Goal: Check status: Check status

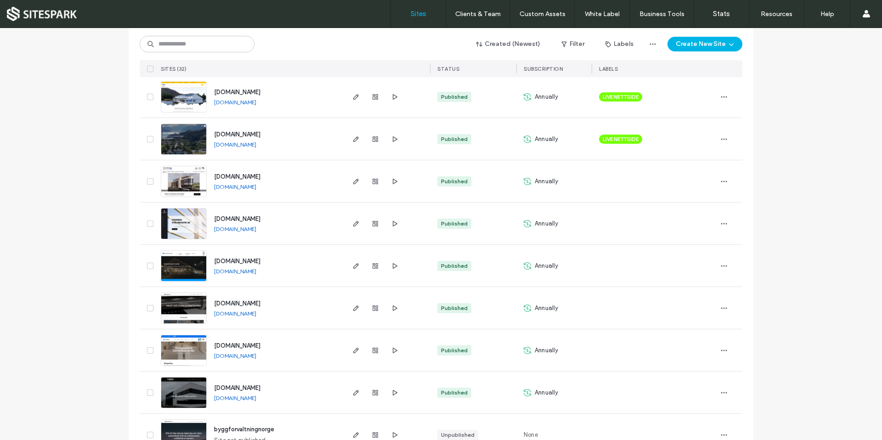
scroll to position [1056, 0]
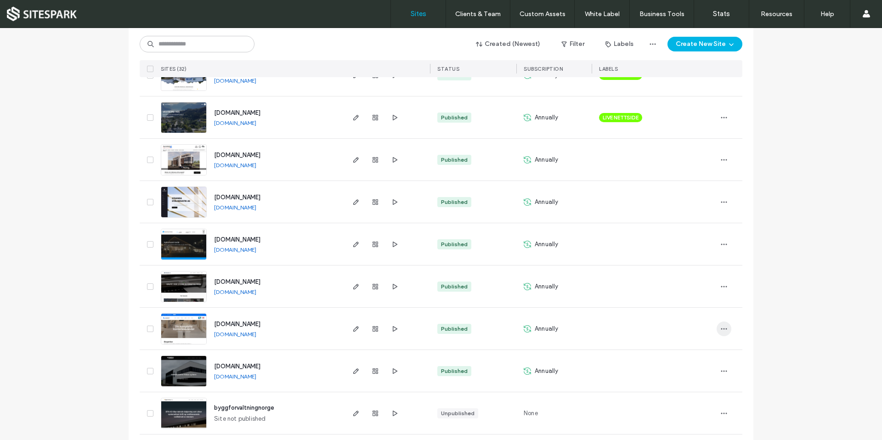
click at [721, 328] on use "button" at bounding box center [724, 328] width 6 height 1
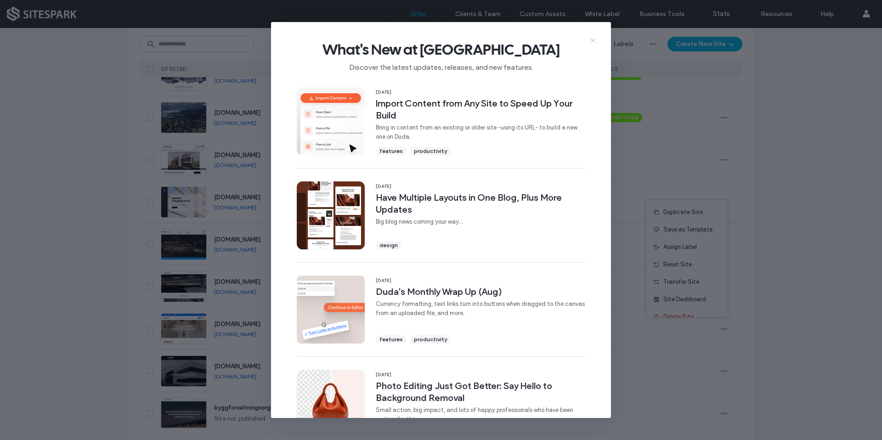
click at [592, 38] on icon at bounding box center [592, 40] width 7 height 7
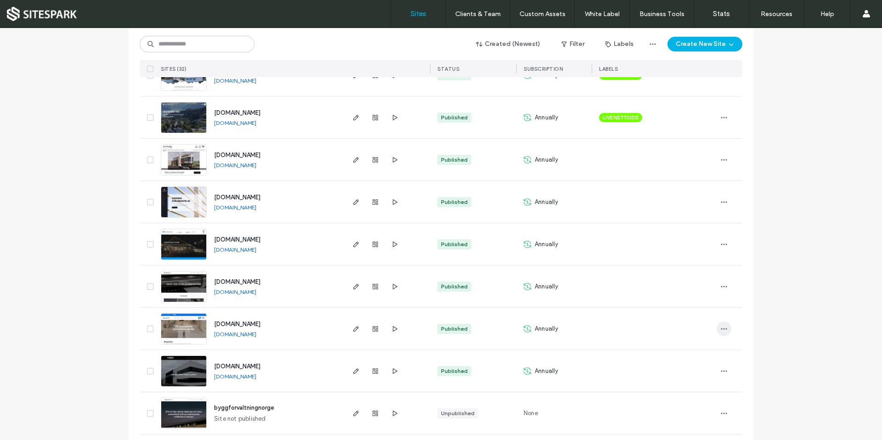
click at [721, 328] on use "button" at bounding box center [724, 328] width 6 height 1
click at [700, 301] on span "Site Dashboard" at bounding box center [684, 299] width 43 height 9
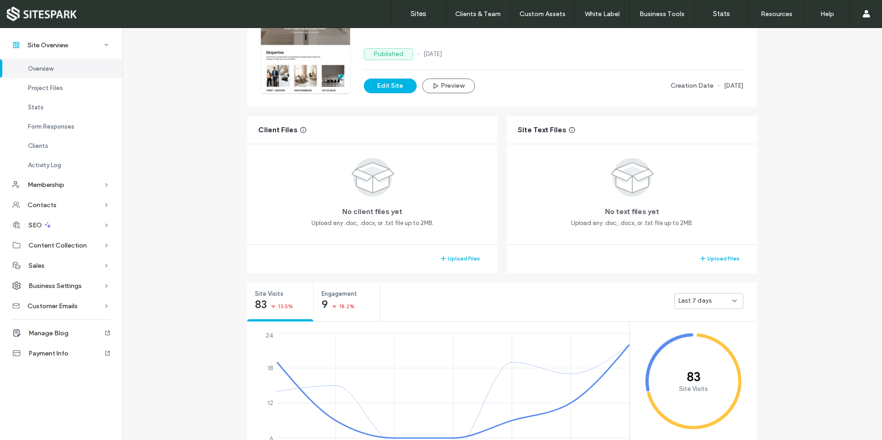
scroll to position [184, 0]
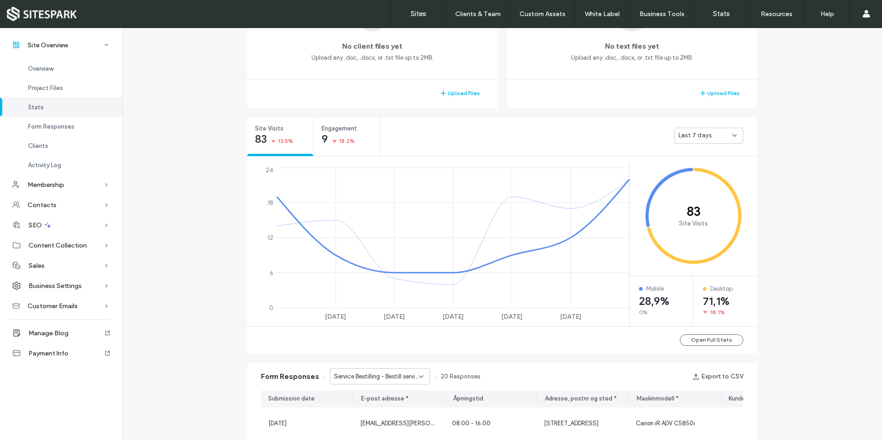
scroll to position [230, 0]
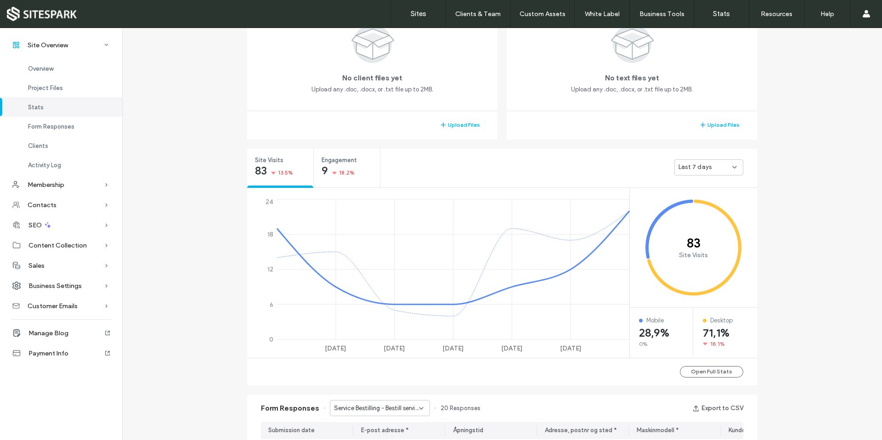
click at [720, 167] on div "Last 7 days" at bounding box center [705, 167] width 54 height 9
click at [706, 215] on span "Last 30 days" at bounding box center [693, 215] width 37 height 9
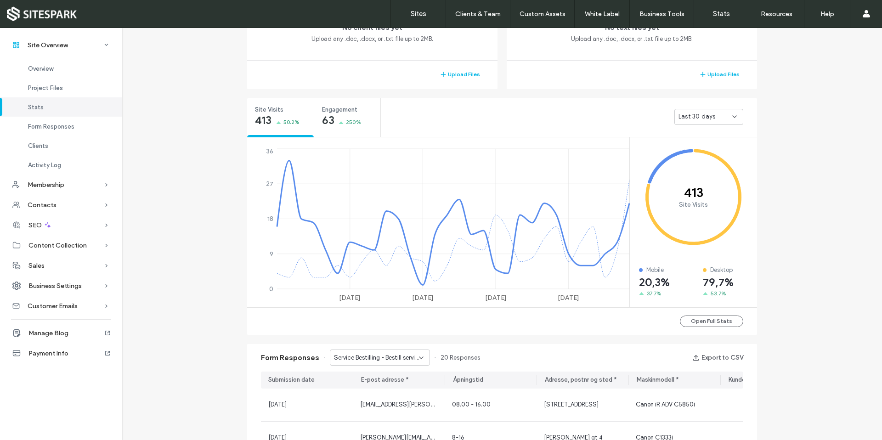
scroll to position [322, 0]
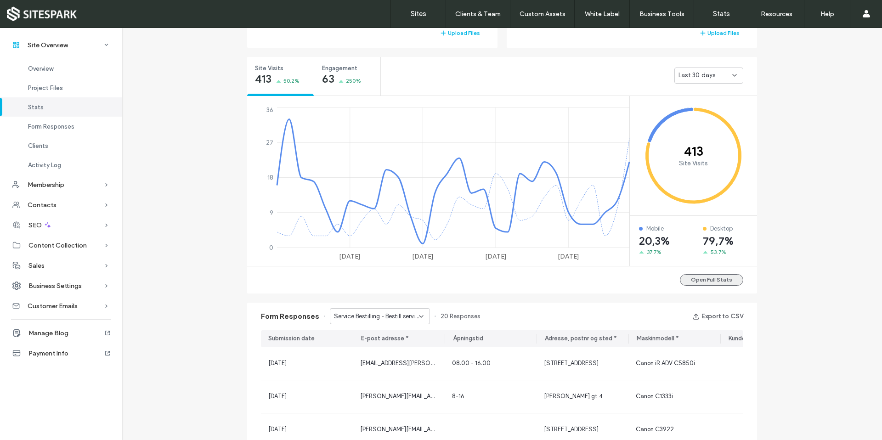
click at [714, 280] on button "Open Full Stats" at bounding box center [711, 279] width 63 height 11
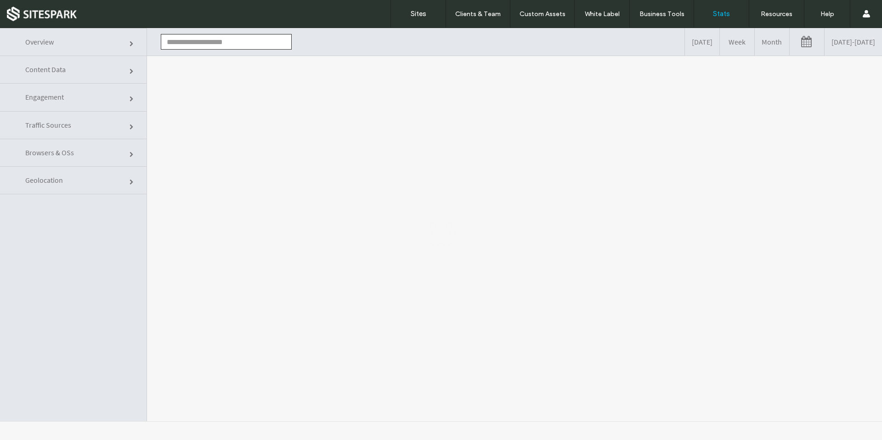
type input "**********"
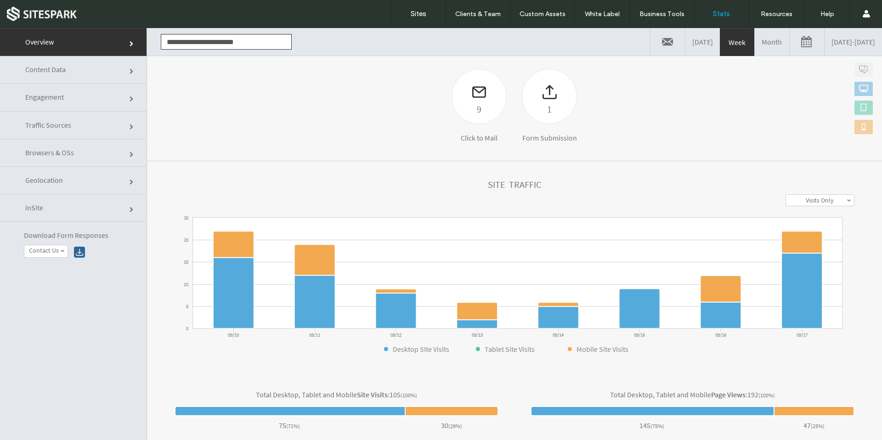
scroll to position [138, 0]
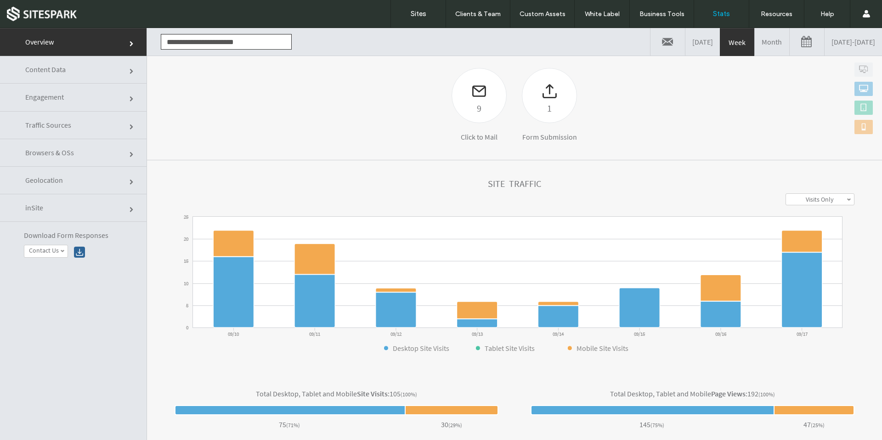
click at [790, 42] on link at bounding box center [807, 42] width 34 height 28
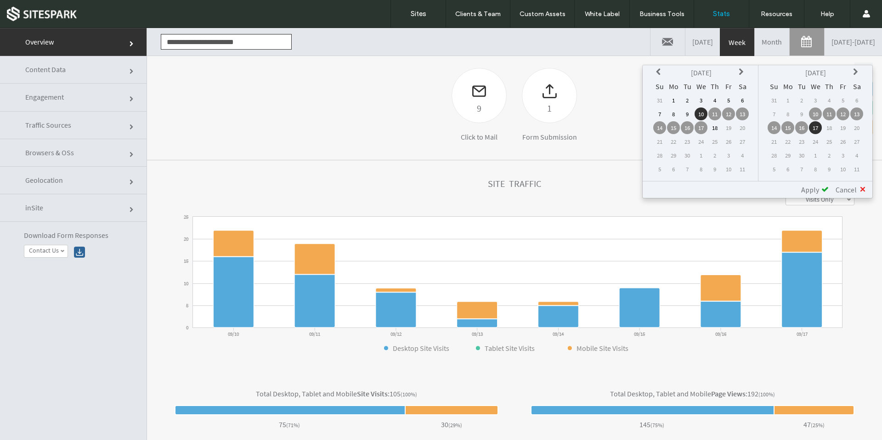
click at [658, 71] on icon at bounding box center [659, 71] width 7 height 7
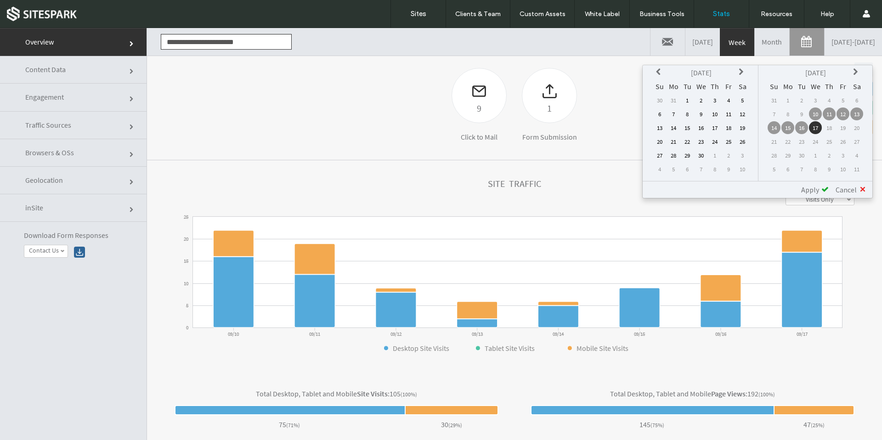
click at [658, 71] on icon at bounding box center [659, 71] width 7 height 7
click at [702, 101] on td "1" at bounding box center [701, 100] width 13 height 13
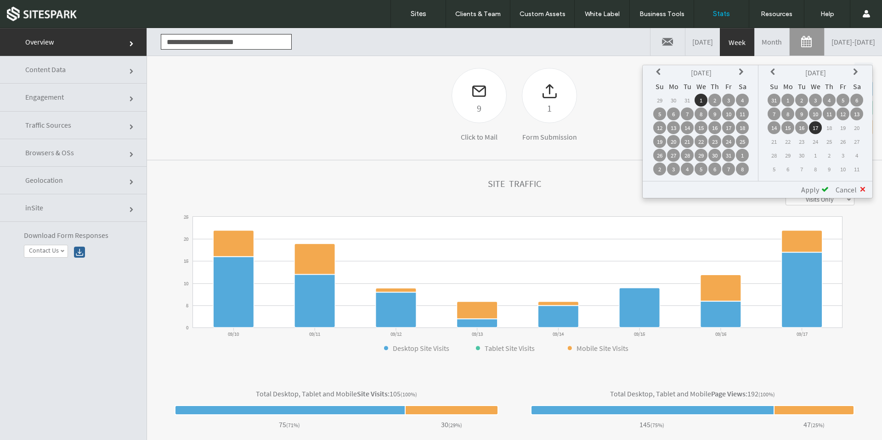
click at [811, 189] on span "Apply" at bounding box center [810, 189] width 18 height 9
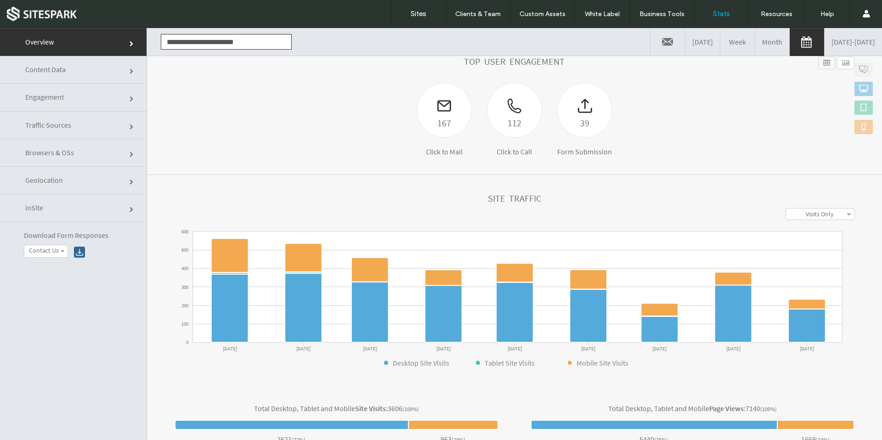
scroll to position [184, 0]
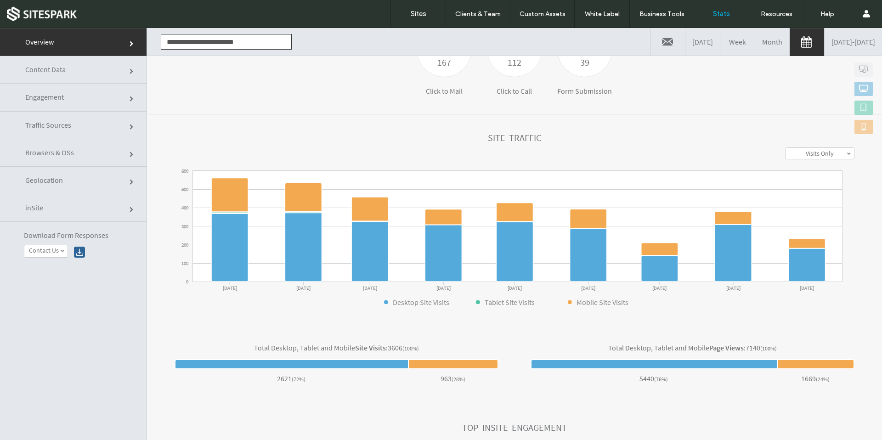
click at [806, 156] on label "Visits Only" at bounding box center [820, 153] width 28 height 8
click at [809, 184] on label "Visits + Views" at bounding box center [819, 188] width 35 height 8
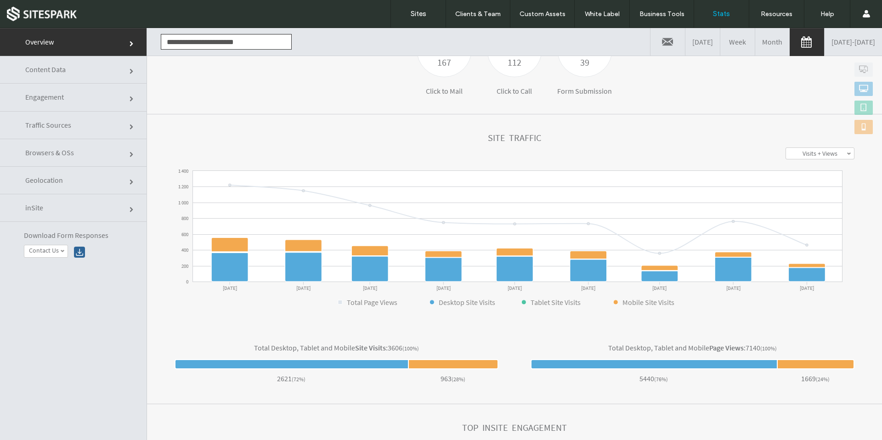
click at [824, 156] on label "Visits + Views" at bounding box center [819, 153] width 35 height 8
click at [814, 166] on label "Visits Only" at bounding box center [820, 165] width 28 height 8
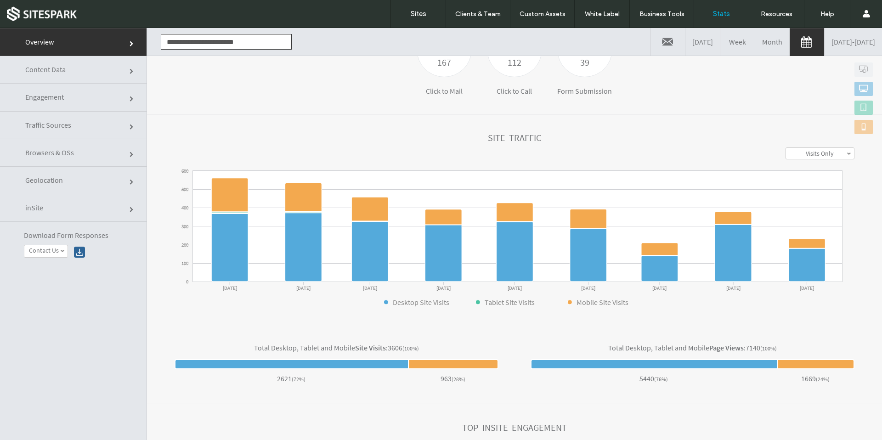
click at [116, 74] on link "Content Data" at bounding box center [73, 70] width 147 height 28
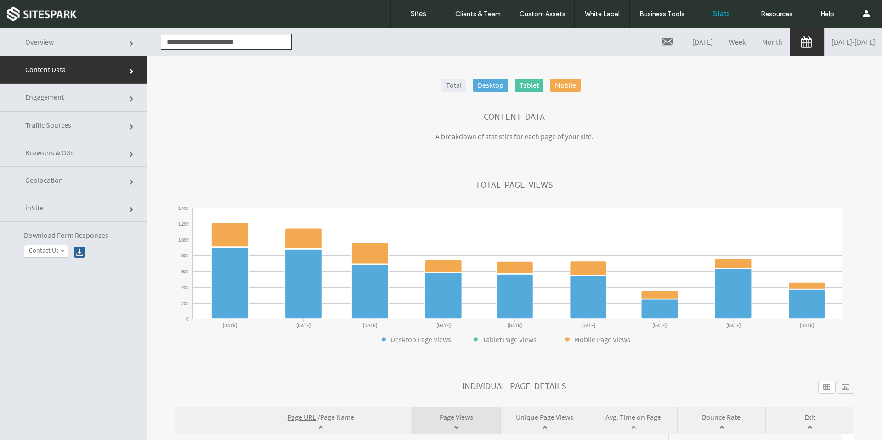
click at [130, 101] on span at bounding box center [133, 99] width 6 height 6
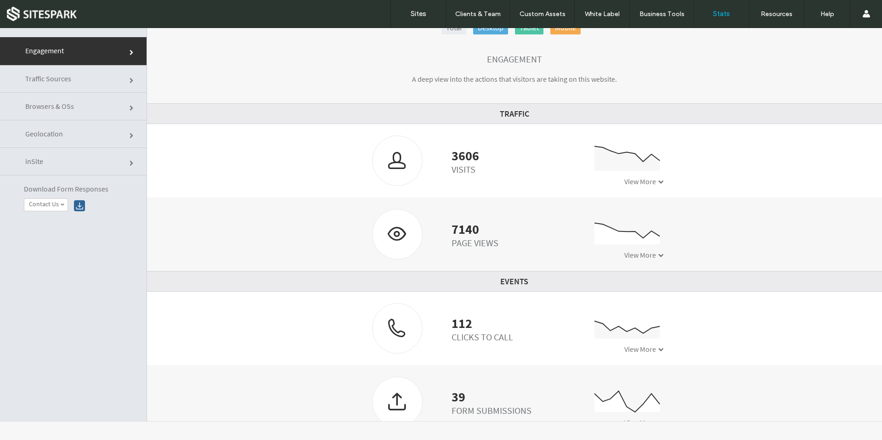
scroll to position [0, 0]
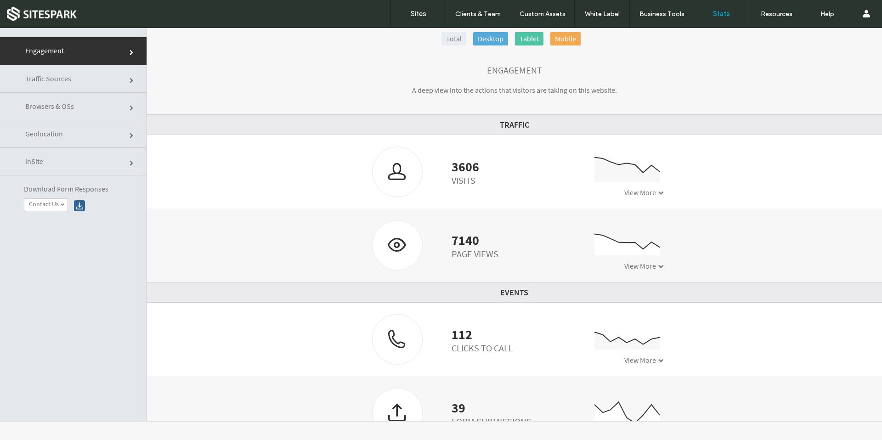
click at [127, 76] on link "Traffic Sources" at bounding box center [73, 79] width 147 height 28
